Goal: Information Seeking & Learning: Learn about a topic

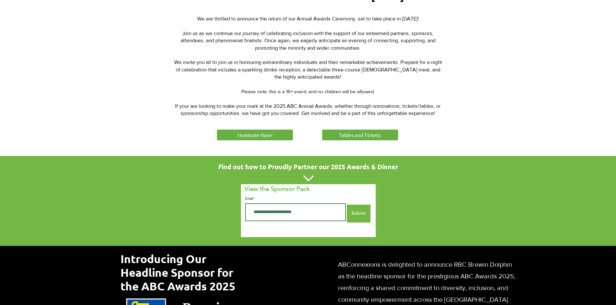
scroll to position [260, 0]
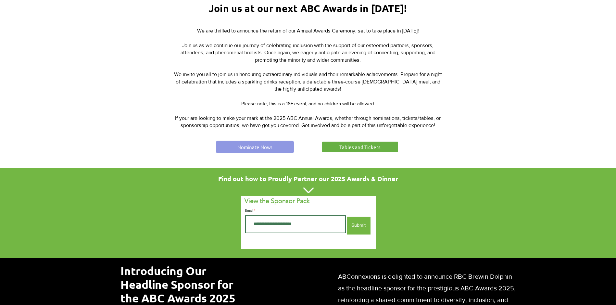
click at [246, 143] on span "Nominate Now!" at bounding box center [254, 146] width 35 height 7
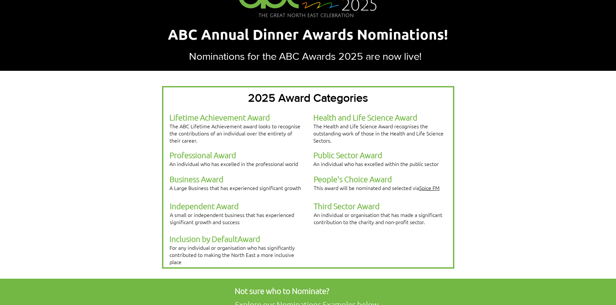
scroll to position [97, 0]
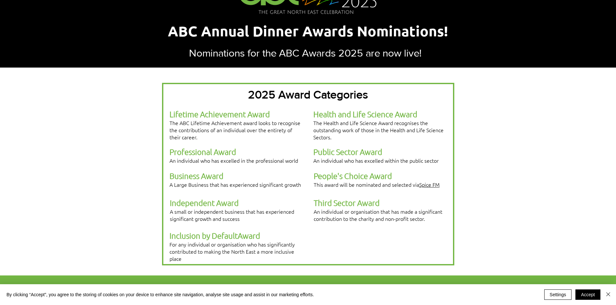
click at [199, 147] on span "Professional Award" at bounding box center [202, 152] width 67 height 10
click at [237, 231] on span "efault" at bounding box center [227, 236] width 20 height 10
click at [229, 198] on span "Independent Award" at bounding box center [204, 203] width 69 height 10
click at [428, 181] on link "Spice FM" at bounding box center [429, 184] width 20 height 7
click at [215, 171] on span "Business Award" at bounding box center [196, 176] width 54 height 10
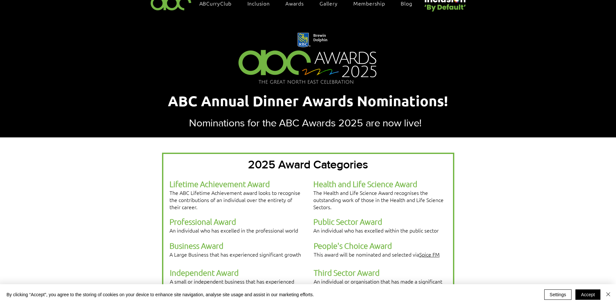
scroll to position [0, 0]
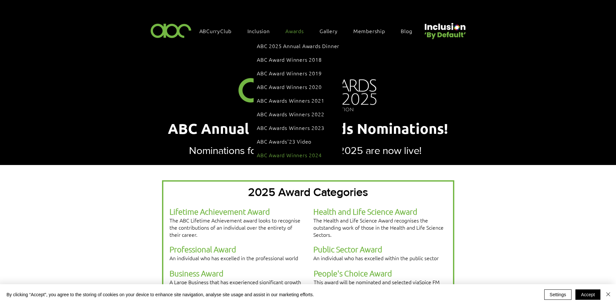
click at [304, 151] on span "ABC Award Winners 2024" at bounding box center [289, 154] width 65 height 7
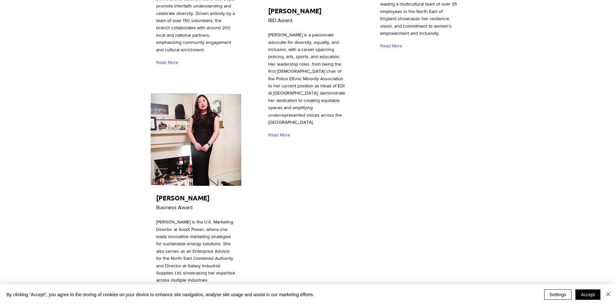
scroll to position [2045, 0]
